Goal: Communication & Community: Answer question/provide support

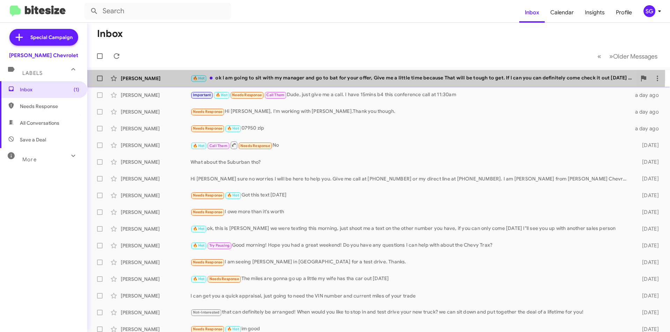
click at [339, 74] on div "Michael Murray 🔥 Hot ok I am going to sit with my manager and go to bat for you…" at bounding box center [378, 79] width 571 height 14
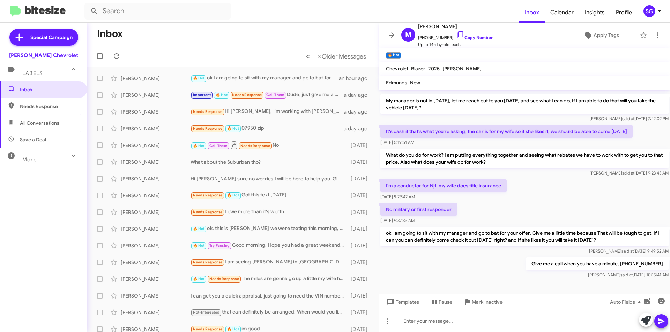
scroll to position [124, 0]
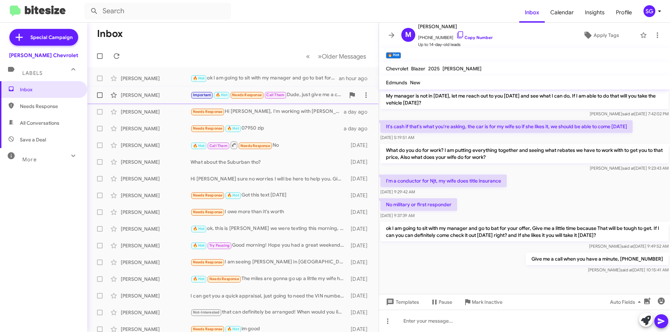
click at [311, 97] on div "Important 🔥 Hot Needs Response Call Them Dude, just give me a call. I have 15mi…" at bounding box center [267, 95] width 155 height 8
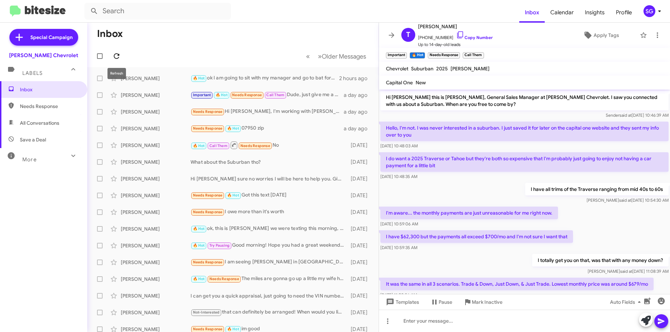
click at [120, 56] on icon at bounding box center [116, 56] width 8 height 8
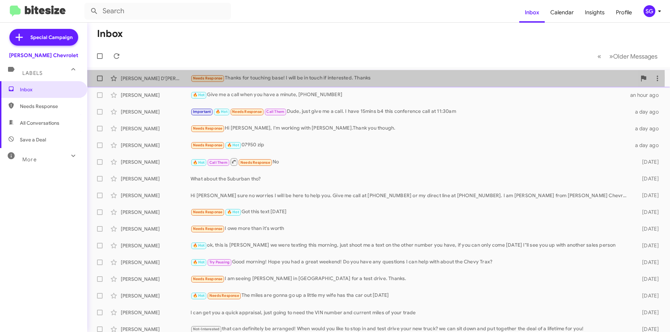
click at [297, 78] on div "Needs Response Thanks for touching base! I will be in touch if interested. Than…" at bounding box center [413, 78] width 446 height 8
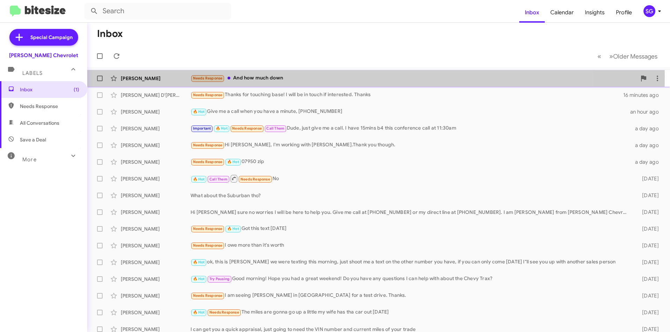
click at [274, 77] on div "Needs Response And how much down" at bounding box center [413, 78] width 446 height 8
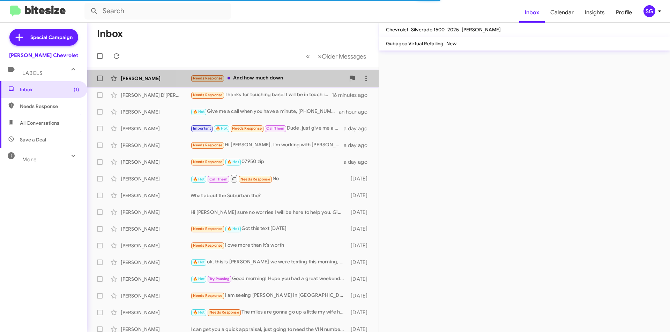
click at [277, 75] on div "Needs Response And how much down" at bounding box center [267, 78] width 155 height 8
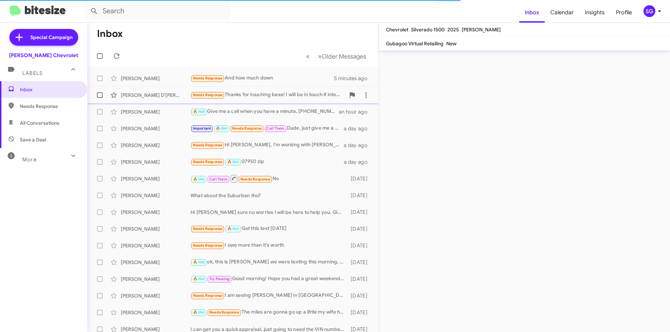
click at [276, 90] on div "Jared D'Andrea Needs Response Thanks for touching base! I will be in touch if i…" at bounding box center [233, 95] width 280 height 14
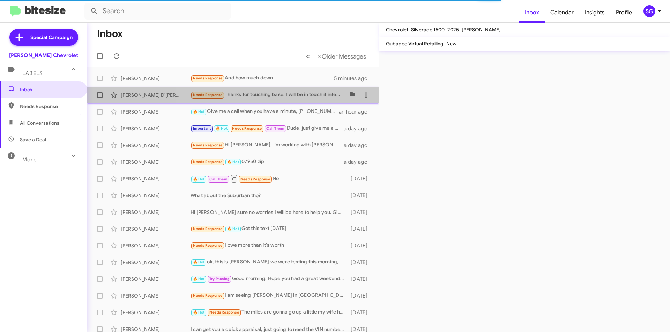
click at [276, 93] on div "Needs Response Thanks for touching base! I will be in touch if interested. Than…" at bounding box center [267, 95] width 155 height 8
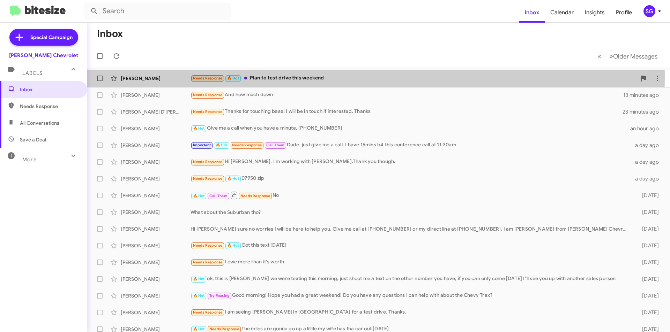
click at [124, 77] on div "[PERSON_NAME]" at bounding box center [156, 78] width 70 height 7
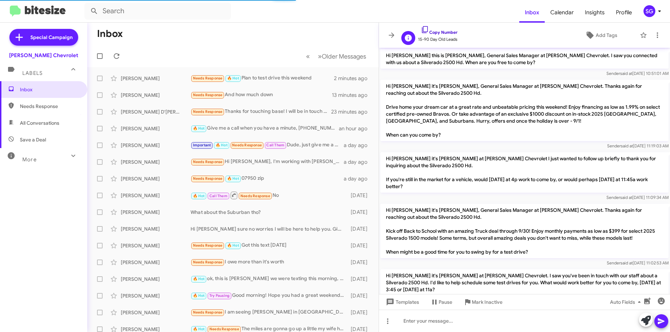
click at [437, 30] on link "Copy Number" at bounding box center [439, 32] width 37 height 5
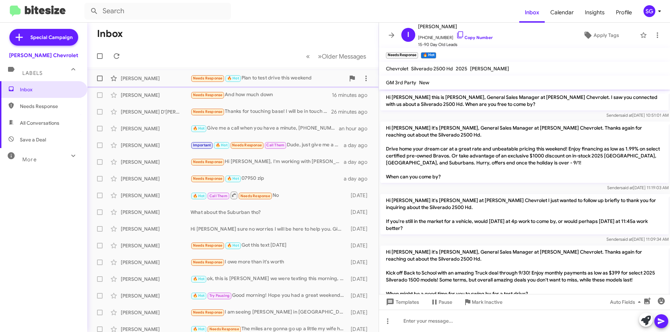
click at [271, 80] on div "Needs Response 🔥 Hot Plan to test drive this weekend" at bounding box center [267, 78] width 155 height 8
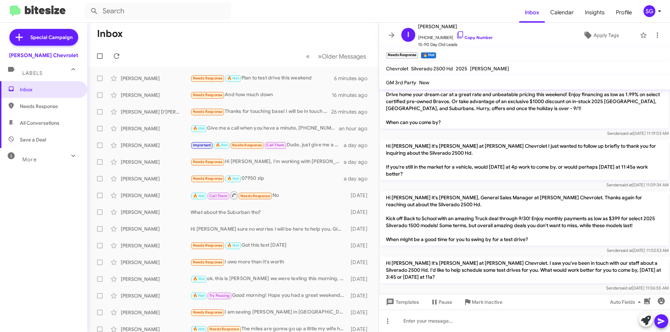
scroll to position [127, 0]
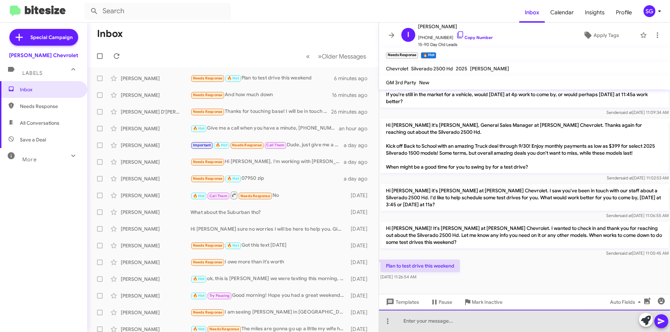
click at [450, 319] on div at bounding box center [524, 321] width 291 height 22
